Goal: Transaction & Acquisition: Purchase product/service

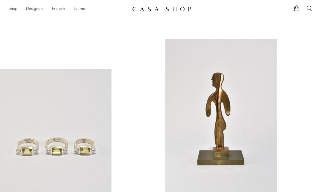
click at [15, 7] on link "Shop" at bounding box center [12, 9] width 9 height 7
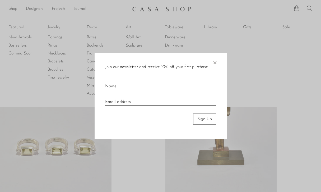
click at [216, 63] on span "×" at bounding box center [214, 61] width 5 height 17
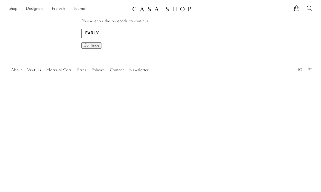
type input "EARLY"
click at [87, 44] on span "Continue" at bounding box center [91, 45] width 16 height 4
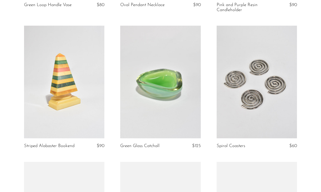
scroll to position [339, 0]
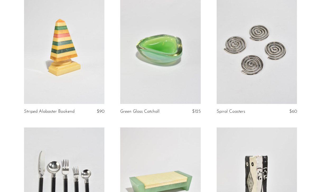
click at [247, 59] on link at bounding box center [256, 47] width 80 height 112
